Goal: Information Seeking & Learning: Learn about a topic

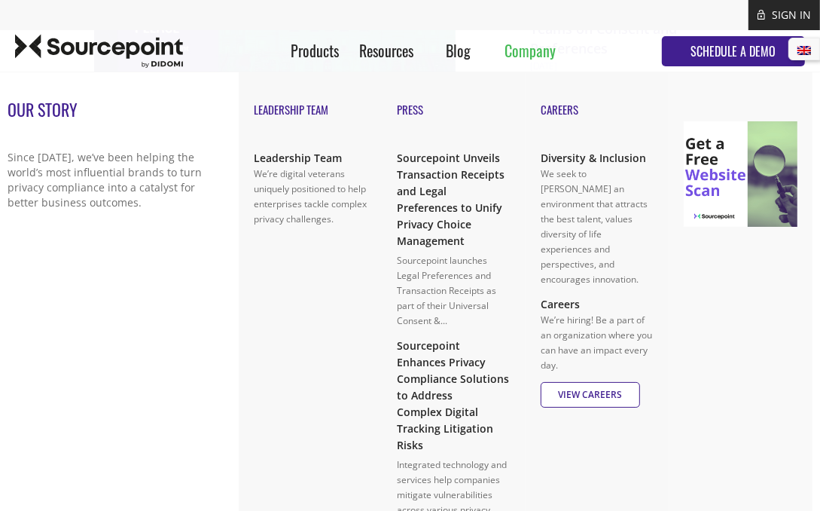
scroll to position [1055, 0]
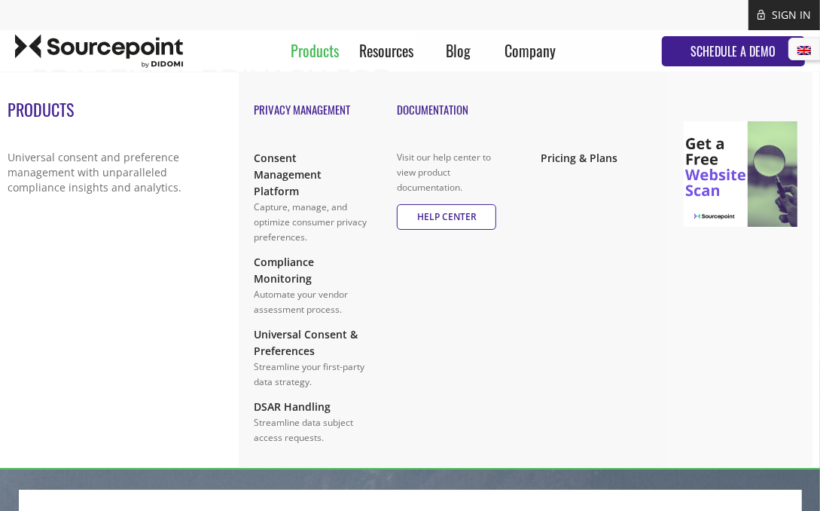
scroll to position [226, 0]
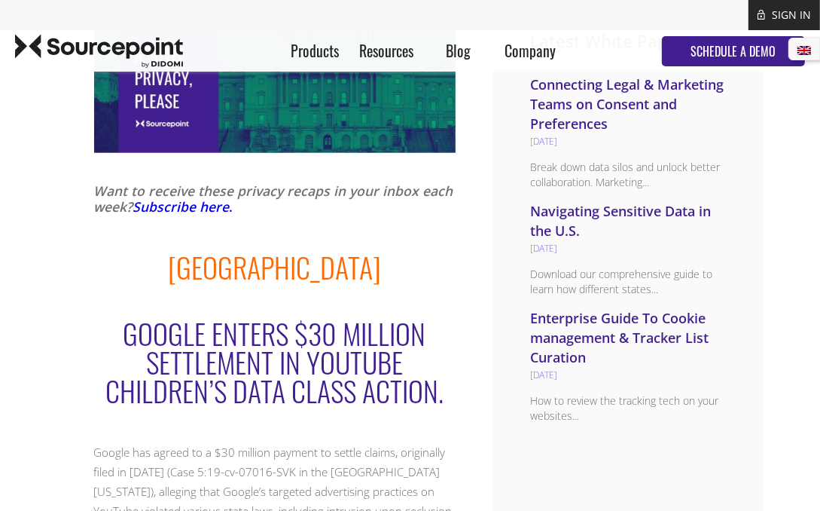
scroll to position [1130, 0]
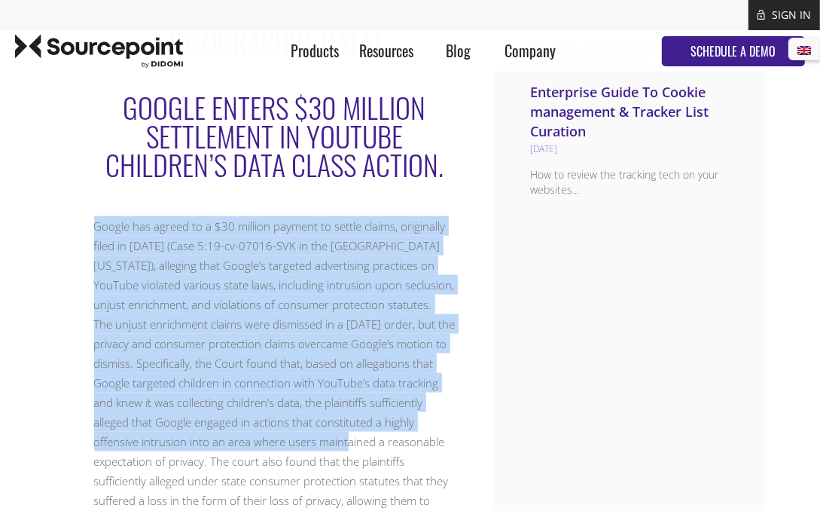
drag, startPoint x: 73, startPoint y: 215, endPoint x: 435, endPoint y: 414, distance: 413.0
click at [435, 414] on p "Google has agreed to a $30 million payment to settle claims, originally filed i…" at bounding box center [275, 392] width 362 height 353
copy p "Google has agreed to a $30 million payment to settle claims, originally filed i…"
